Goal: Check status: Check status

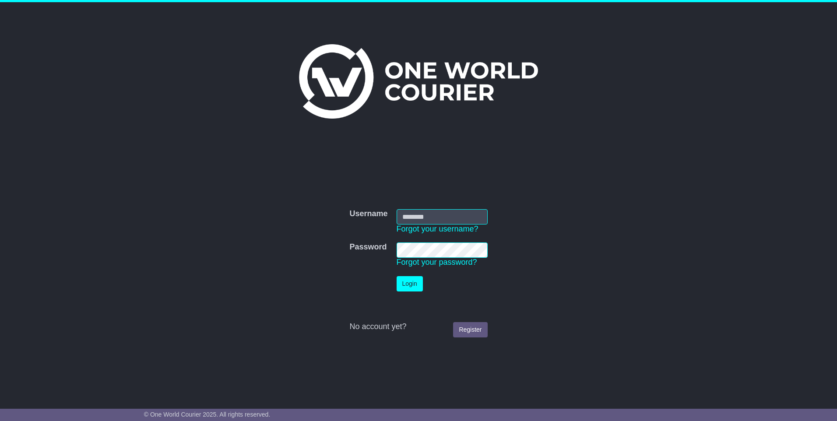
type input "**********"
click at [415, 282] on button "Login" at bounding box center [409, 283] width 26 height 15
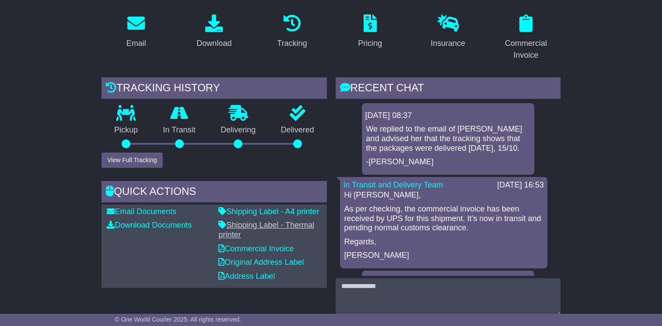
scroll to position [62, 0]
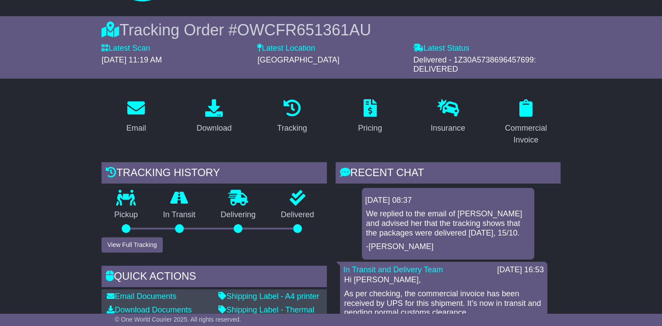
click at [439, 64] on span "Delivered - 1Z30A5738696457699: DELIVERED" at bounding box center [474, 65] width 123 height 18
drag, startPoint x: 439, startPoint y: 64, endPoint x: 399, endPoint y: 76, distance: 41.8
click at [399, 76] on div "Tracking Order # OWCFR651361AU Latest Scan [DATE] 11:19 AM Latest Status - Deli…" at bounding box center [330, 47] width 441 height 63
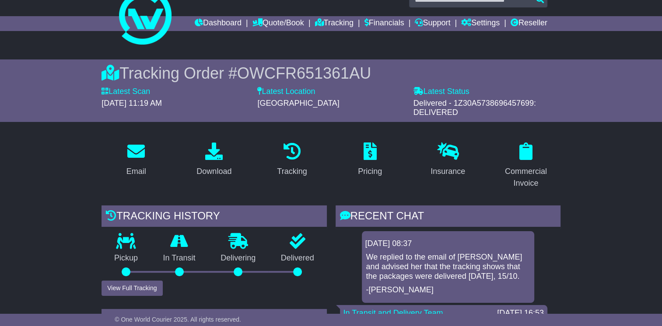
scroll to position [18, 0]
click at [146, 287] on button "View Full Tracking" at bounding box center [132, 288] width 61 height 15
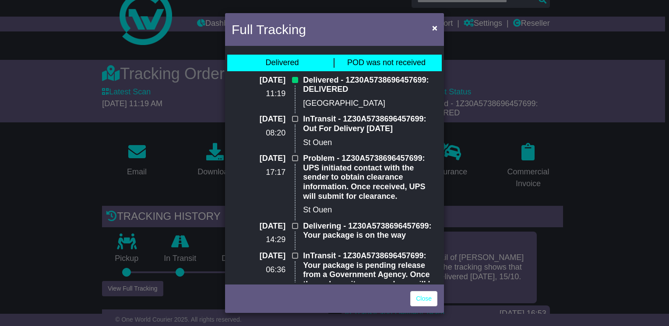
click at [591, 158] on div "Full Tracking × Delivered POD was not received [DATE] 11:19 Delivered - 1Z30A57…" at bounding box center [334, 163] width 669 height 326
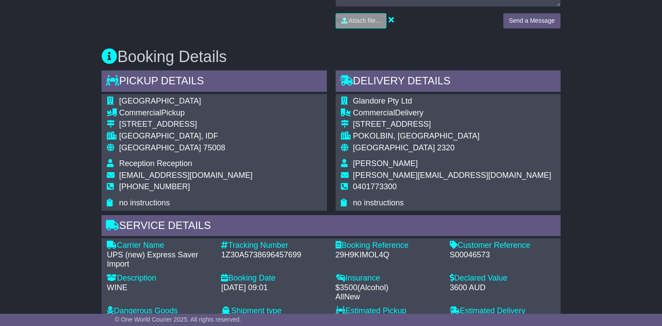
scroll to position [456, 0]
